Goal: Task Accomplishment & Management: Complete application form

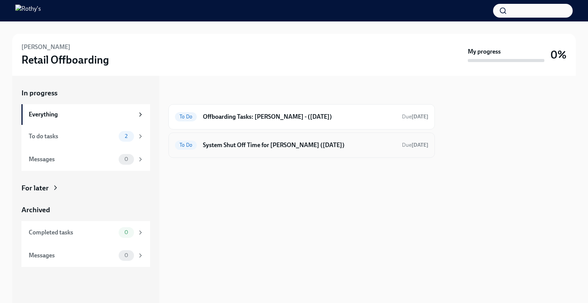
click at [306, 150] on div "To Do System Shut Off Time for Anna Egidi (09/21/2025) Due tomorrow" at bounding box center [301, 145] width 253 height 12
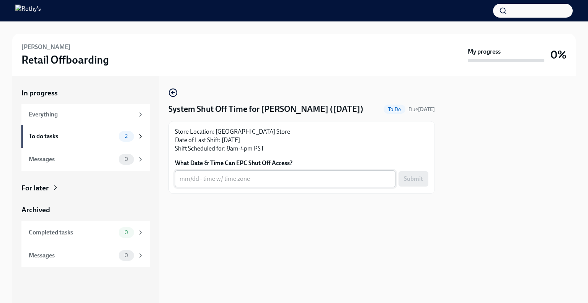
click at [298, 183] on div "x ​" at bounding box center [285, 178] width 220 height 17
click at [255, 148] on p "Store Location: CA - University Town Center Store Date of Last Shift: 09/21/202…" at bounding box center [301, 139] width 253 height 25
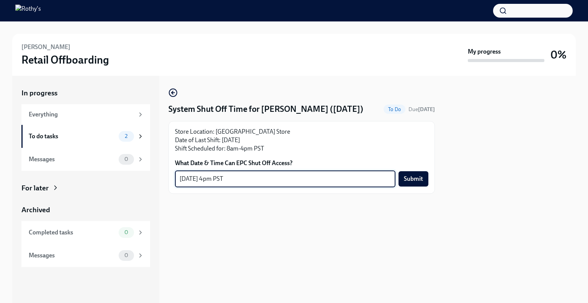
click at [229, 178] on textarea "9/21 - 4pm PST" at bounding box center [284, 178] width 211 height 9
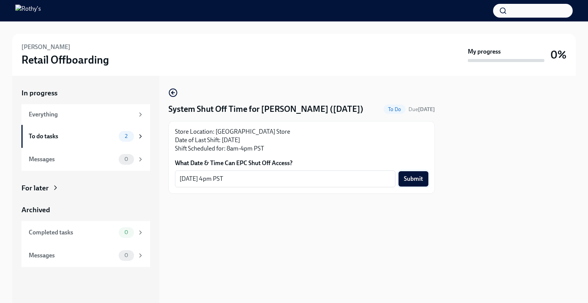
click at [407, 177] on span "Submit" at bounding box center [413, 179] width 19 height 8
click at [199, 179] on textarea "9/21 - 4pm PST" at bounding box center [279, 178] width 200 height 9
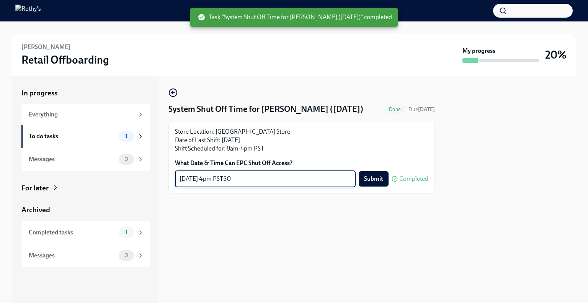
click at [202, 181] on textarea "9/21 - 4pm PST30" at bounding box center [264, 178] width 171 height 9
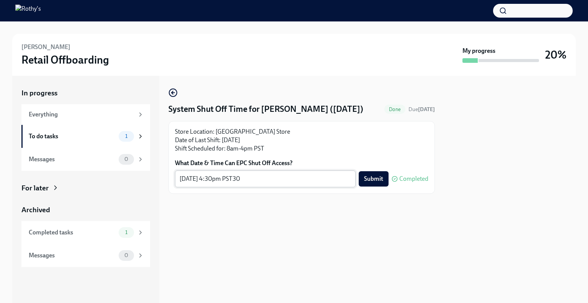
click at [241, 186] on div "9/21 - 4:30pm PST30 x ​" at bounding box center [265, 178] width 181 height 17
click at [240, 184] on div "9/21 - 4:30pm PST30 x ​" at bounding box center [265, 178] width 181 height 17
click at [241, 179] on textarea "9/21 - 4:30pm PST30" at bounding box center [264, 178] width 171 height 9
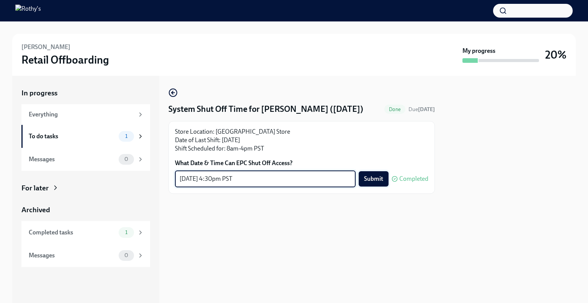
type textarea "9/21 - 4:30pm PST"
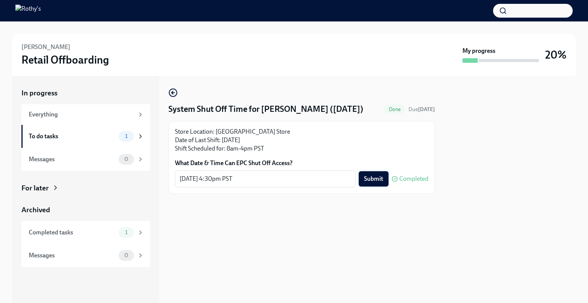
click at [368, 178] on span "Submit" at bounding box center [373, 179] width 19 height 8
click at [83, 137] on div "To do tasks" at bounding box center [72, 136] width 87 height 8
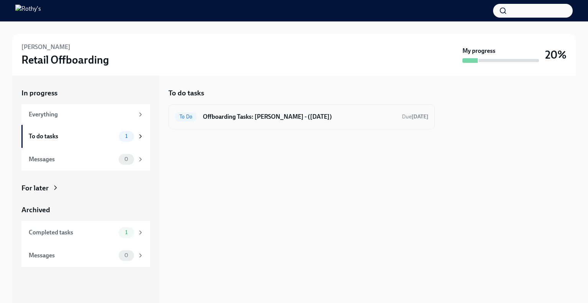
click at [236, 116] on h6 "Offboarding Tasks: Anna - (09/21/2025)" at bounding box center [299, 116] width 193 height 8
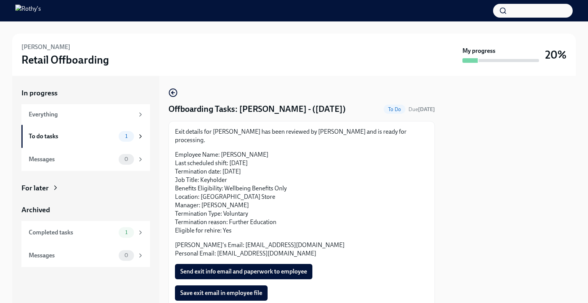
scroll to position [41, 0]
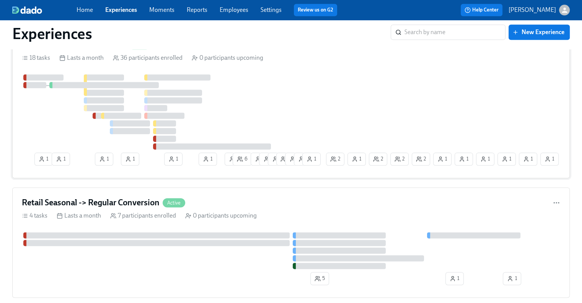
scroll to position [918, 0]
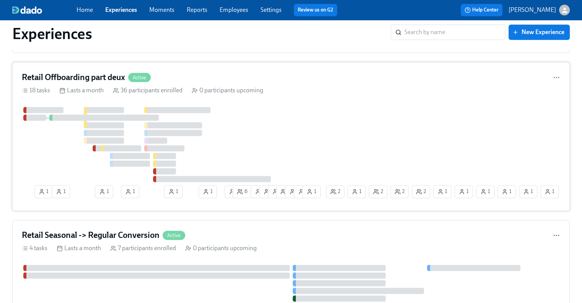
click at [78, 77] on h4 "Retail Offboarding part deux" at bounding box center [73, 77] width 103 height 11
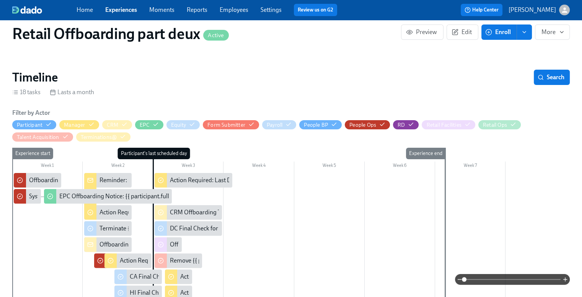
scroll to position [115, 0]
click at [463, 33] on span "Edit" at bounding box center [462, 32] width 19 height 8
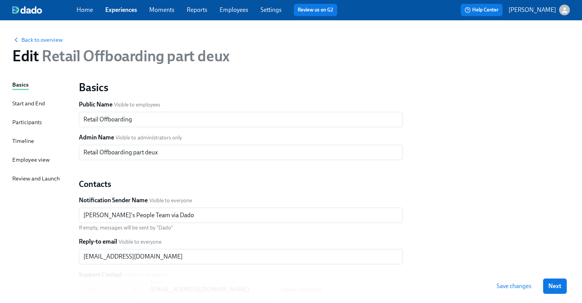
click at [26, 140] on div "Timeline" at bounding box center [23, 141] width 22 height 8
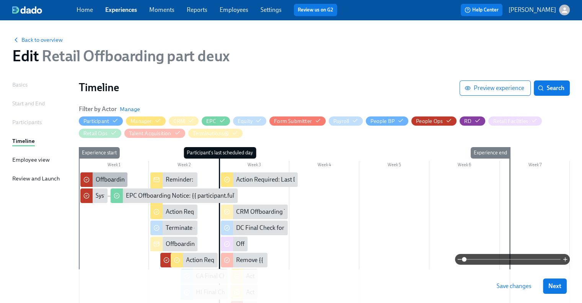
click at [102, 181] on div "Offboarding Tasks: {{ participant.firstName }} - ({{ participant.lastScheduledD…" at bounding box center [224, 179] width 256 height 8
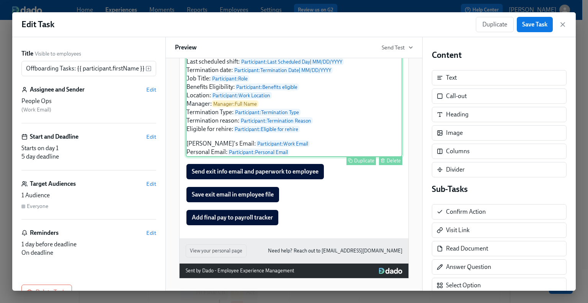
scroll to position [144, 0]
